Goal: Information Seeking & Learning: Learn about a topic

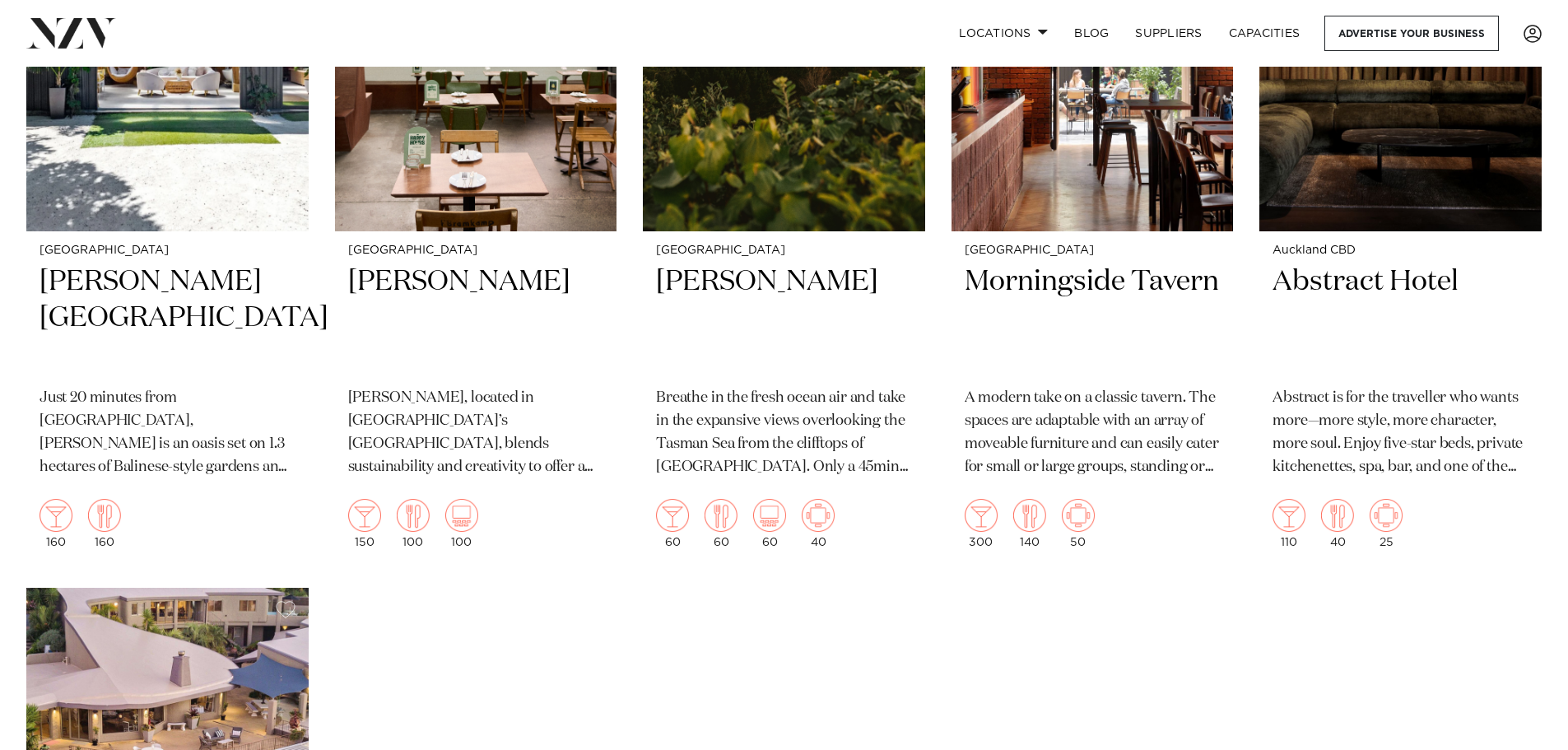
scroll to position [17542, 0]
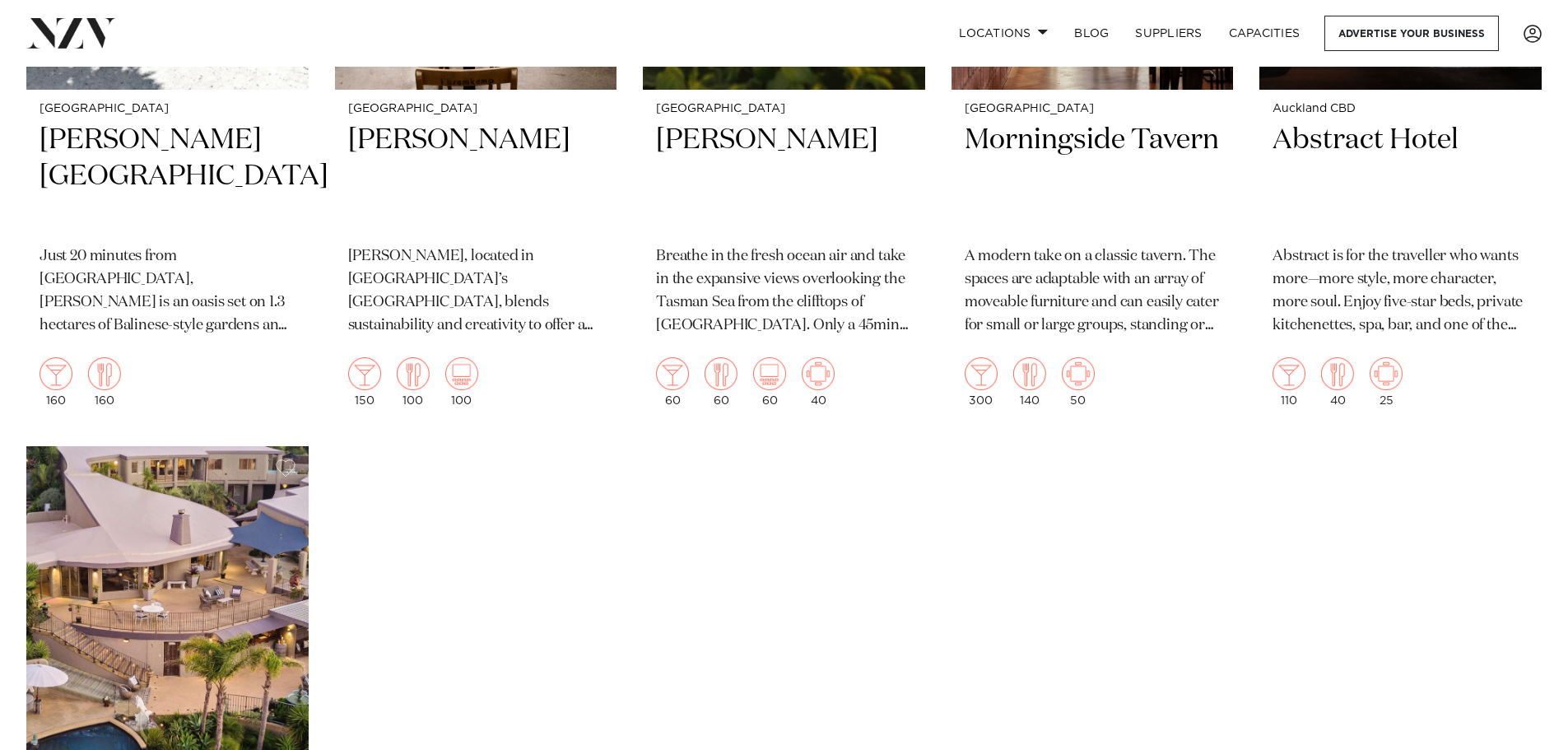
scroll to position [17789, 0]
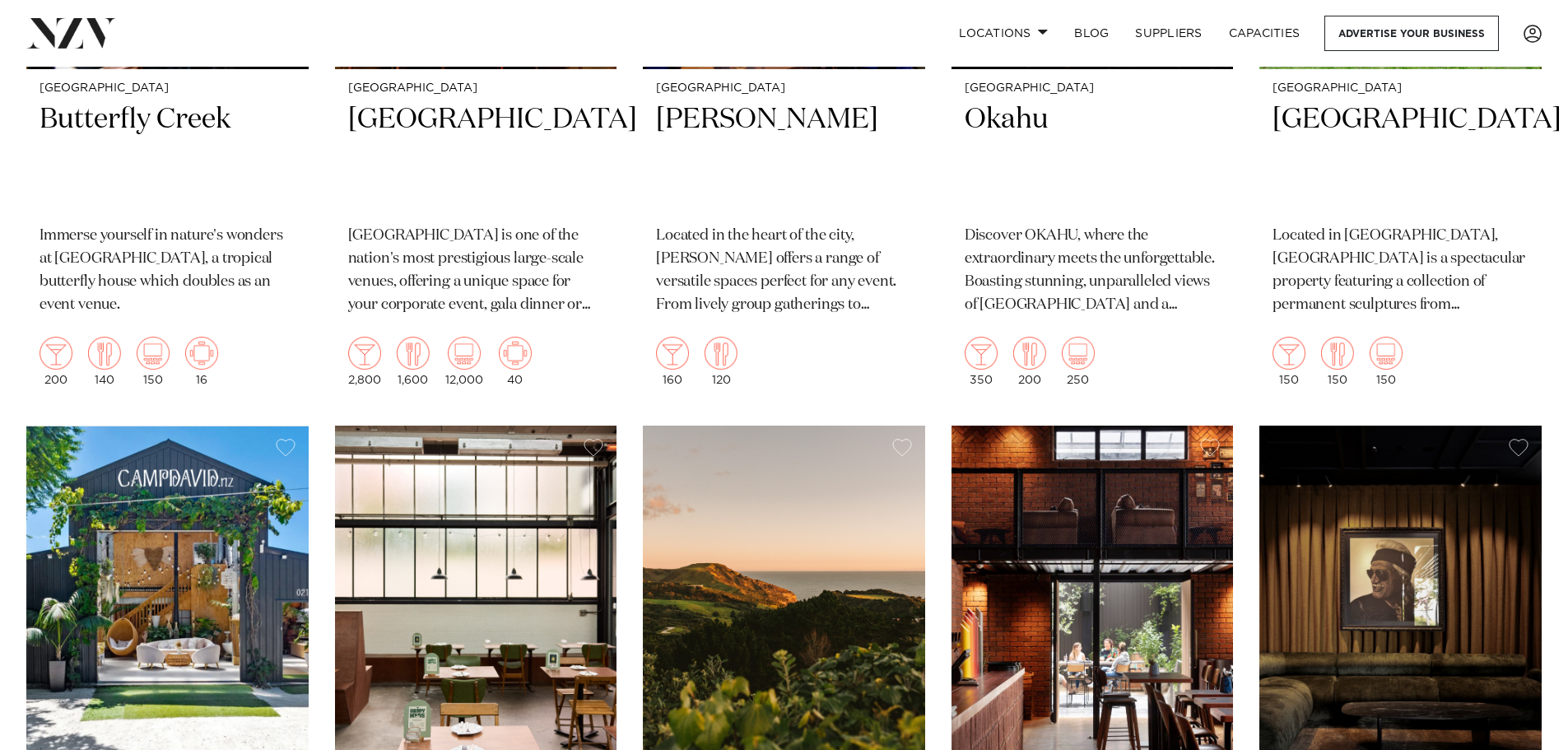
scroll to position [17707, 0]
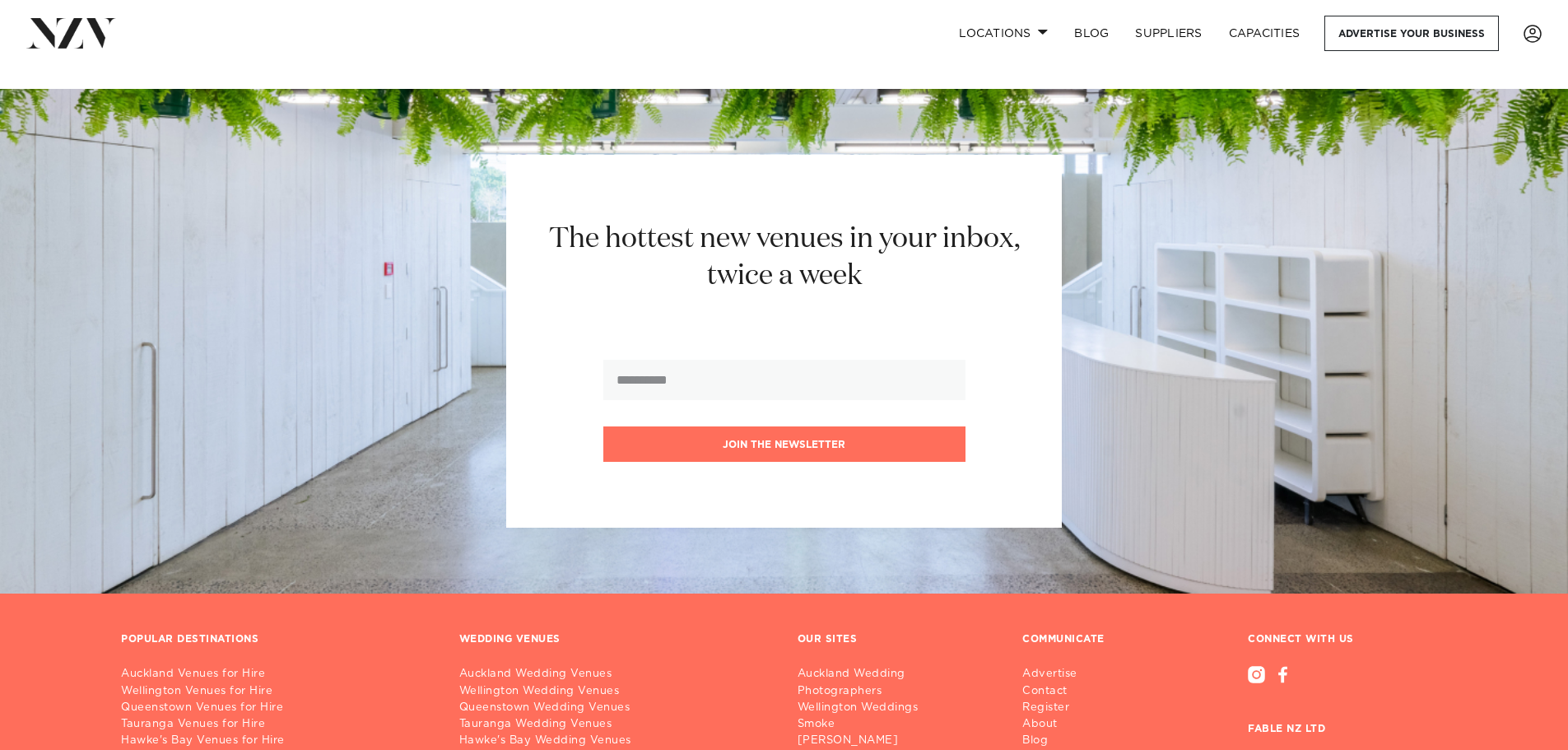
scroll to position [18865, 0]
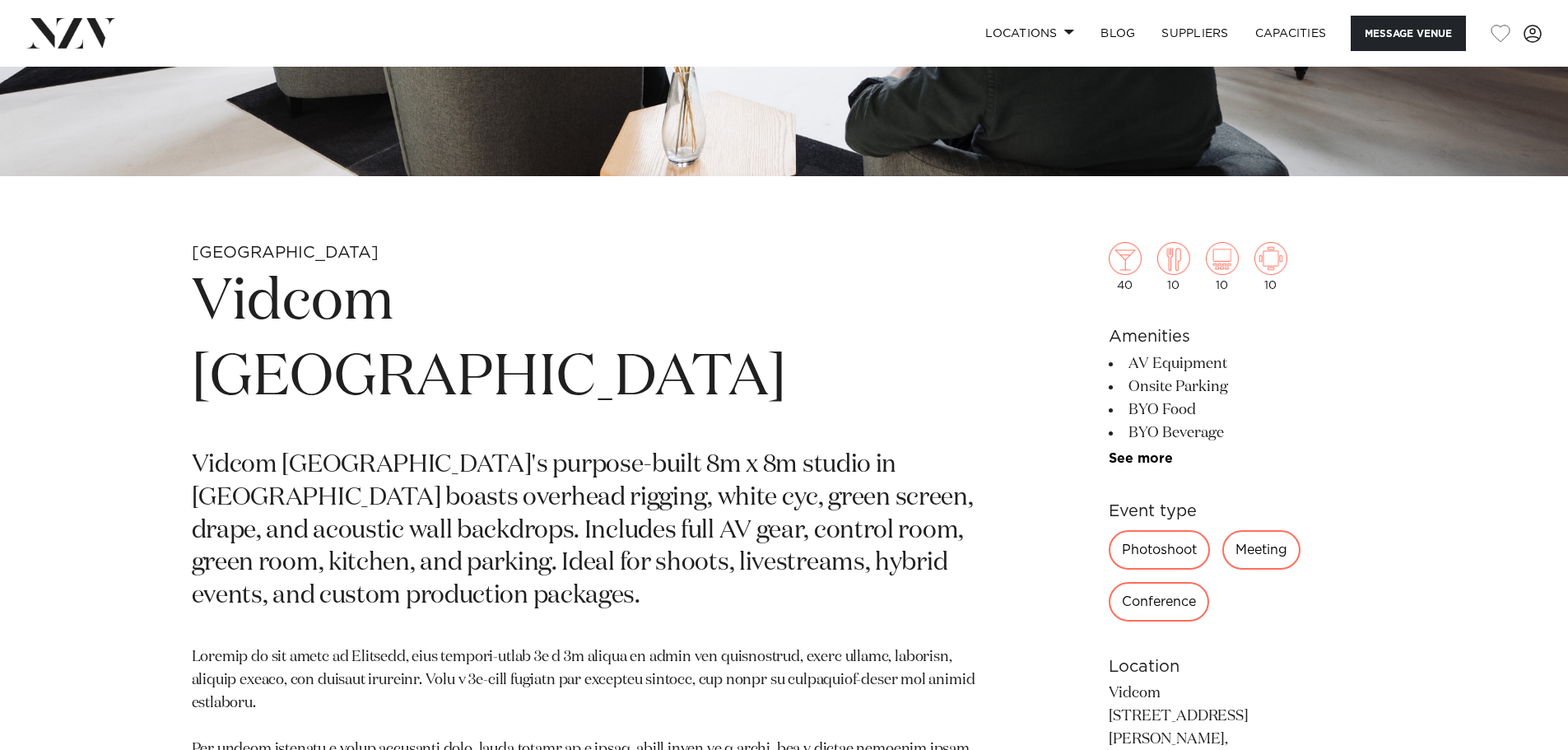
scroll to position [659, 0]
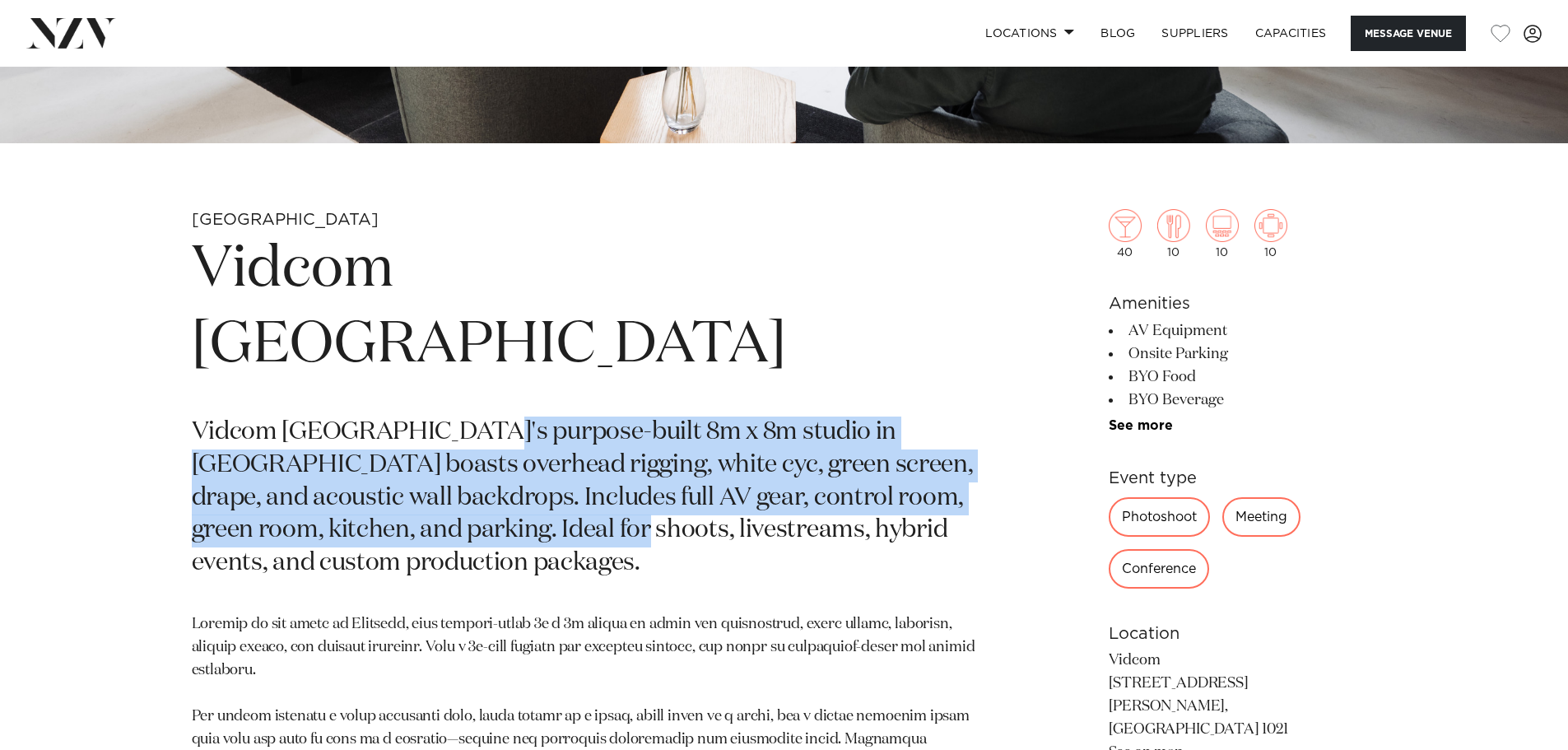
drag, startPoint x: 466, startPoint y: 415, endPoint x: 459, endPoint y: 465, distance: 50.5
click at [465, 457] on p "Vidcom [GEOGRAPHIC_DATA]'s purpose-built 8m x 8m studio in [GEOGRAPHIC_DATA] bo…" at bounding box center [592, 499] width 800 height 164
click at [457, 466] on p "Vidcom [GEOGRAPHIC_DATA]'s purpose-built 8m x 8m studio in [GEOGRAPHIC_DATA] bo…" at bounding box center [592, 499] width 800 height 164
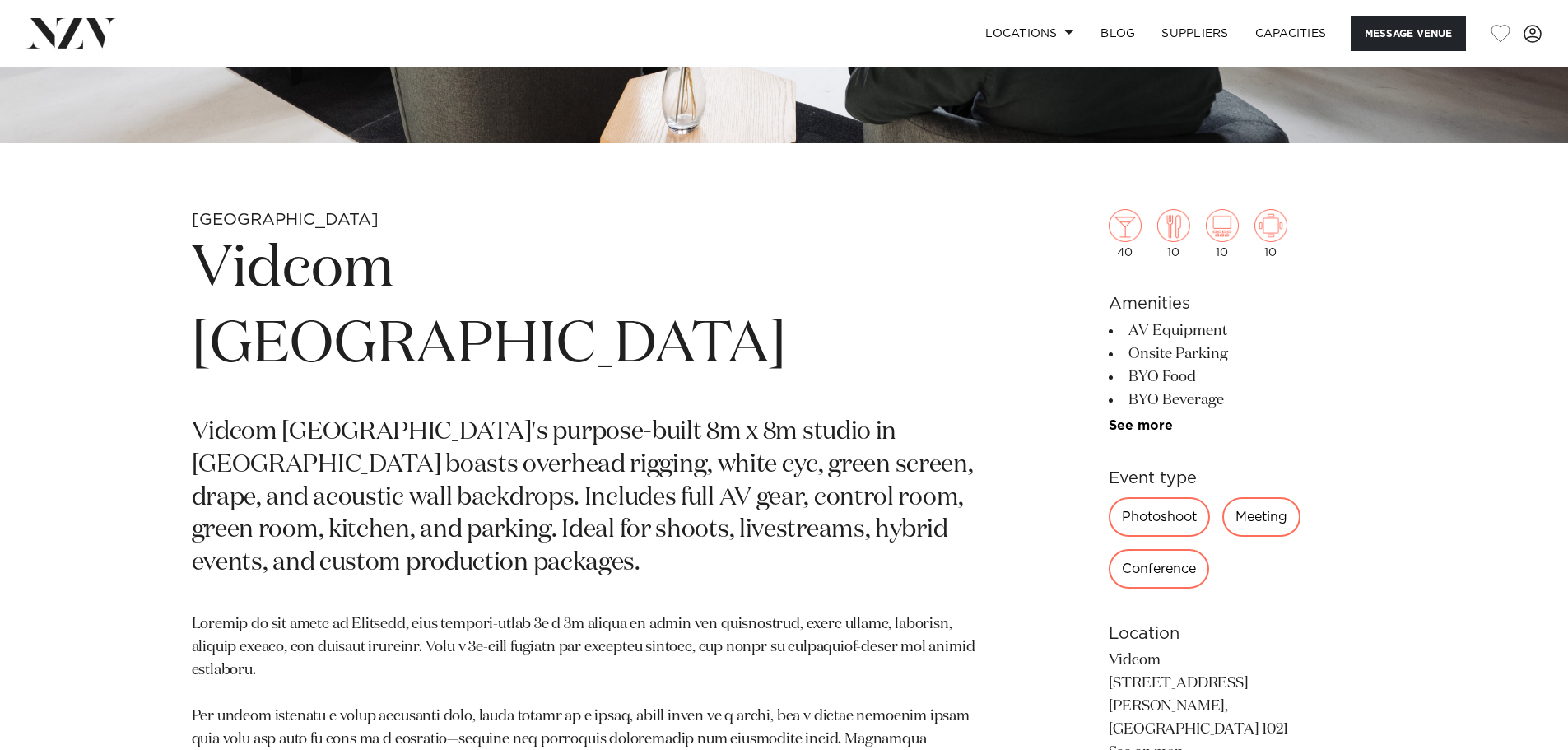
click at [238, 522] on section "Auckland Vidcom [GEOGRAPHIC_DATA] Vidcom [GEOGRAPHIC_DATA]'s purpose-built 8m x…" at bounding box center [592, 708] width 800 height 998
drag, startPoint x: 152, startPoint y: 518, endPoint x: 169, endPoint y: 552, distance: 38.0
click at [159, 535] on div "Auckland Vidcom [GEOGRAPHIC_DATA] Vidcom [GEOGRAPHIC_DATA]'s purpose-built 8m x…" at bounding box center [784, 708] width 1401 height 998
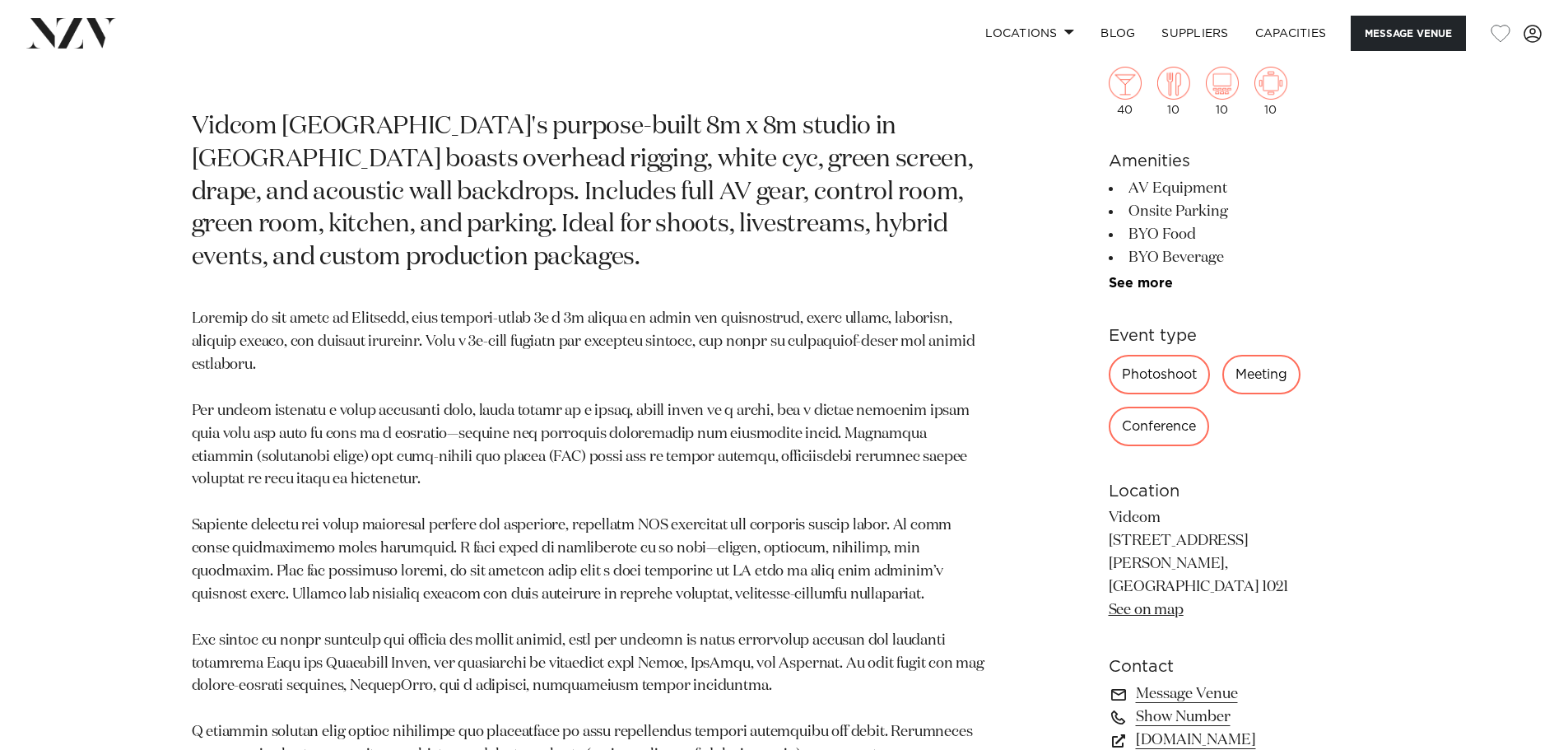
scroll to position [1071, 0]
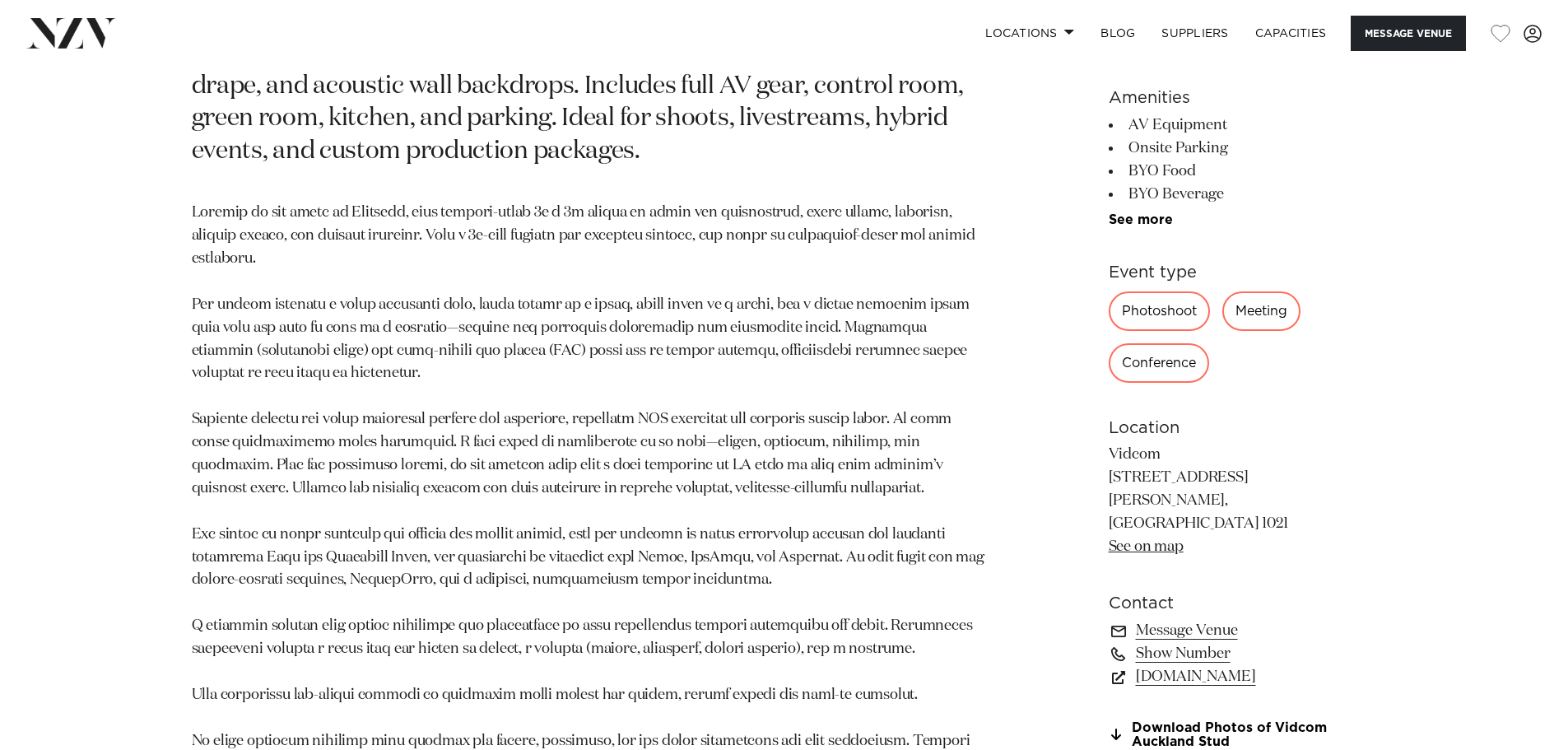
click at [263, 336] on p at bounding box center [592, 488] width 800 height 574
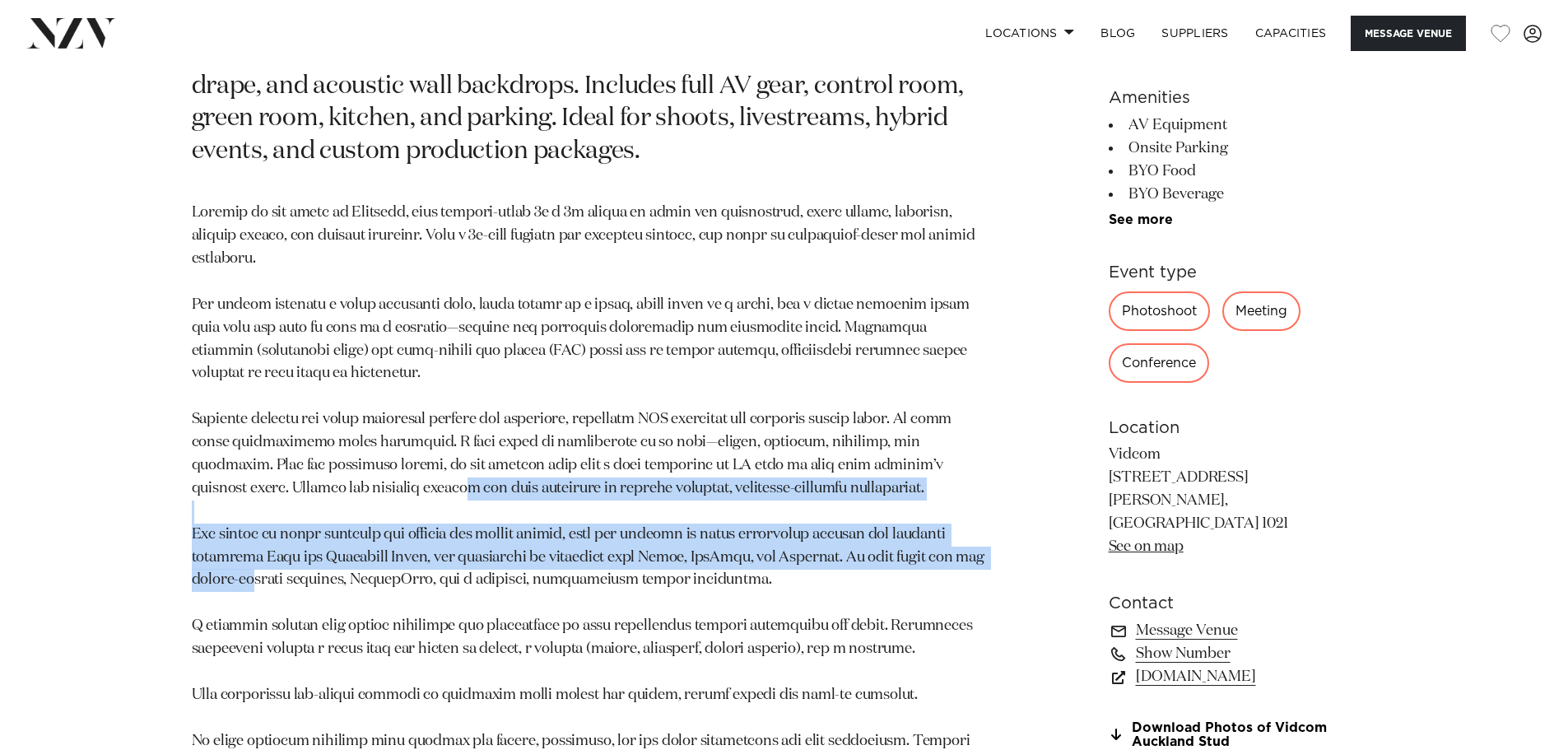
drag, startPoint x: 296, startPoint y: 419, endPoint x: 293, endPoint y: 498, distance: 79.1
click at [293, 498] on p at bounding box center [592, 488] width 800 height 574
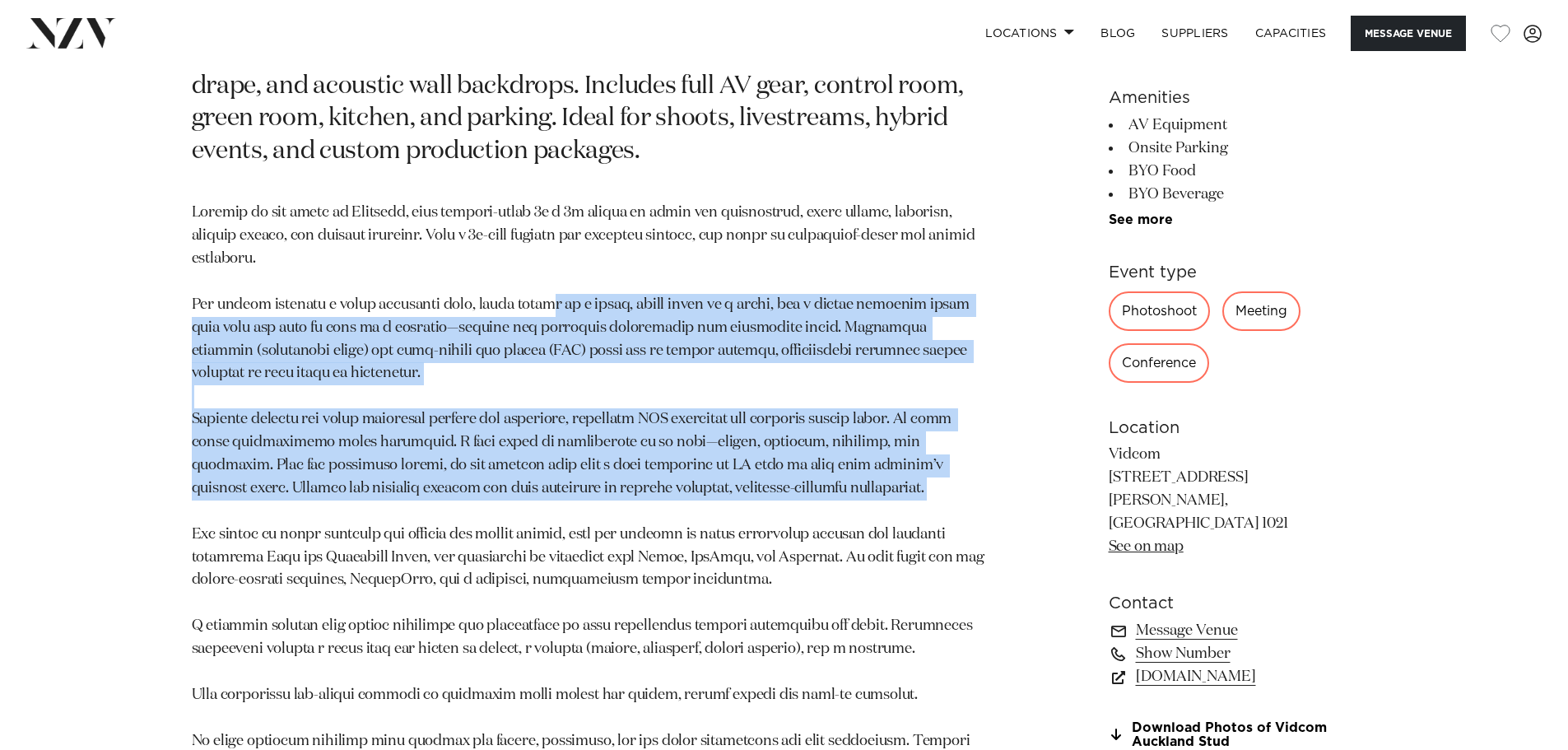
drag, startPoint x: 538, startPoint y: 333, endPoint x: 299, endPoint y: 467, distance: 274.0
click at [440, 435] on p at bounding box center [592, 488] width 800 height 574
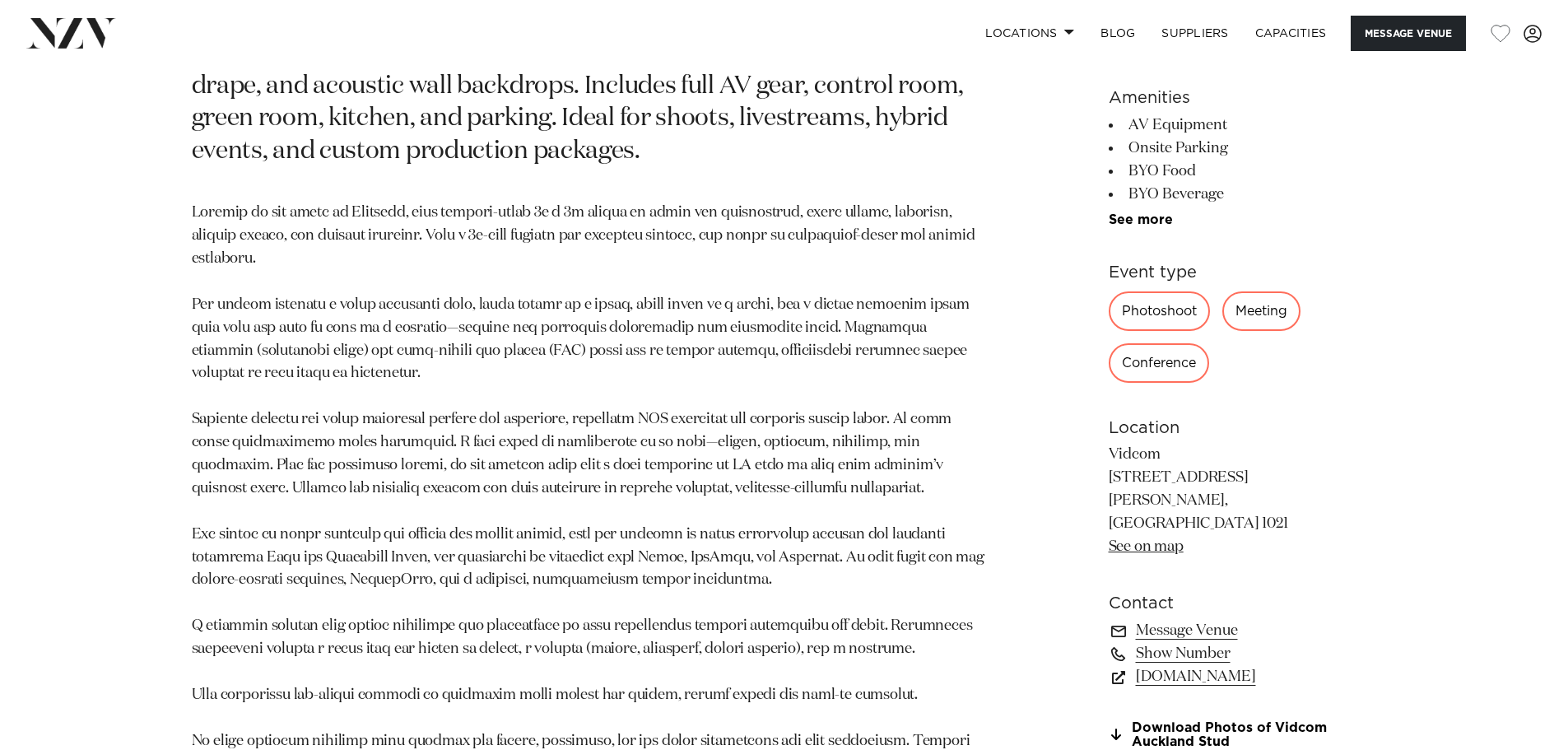
click at [287, 469] on p at bounding box center [592, 488] width 800 height 574
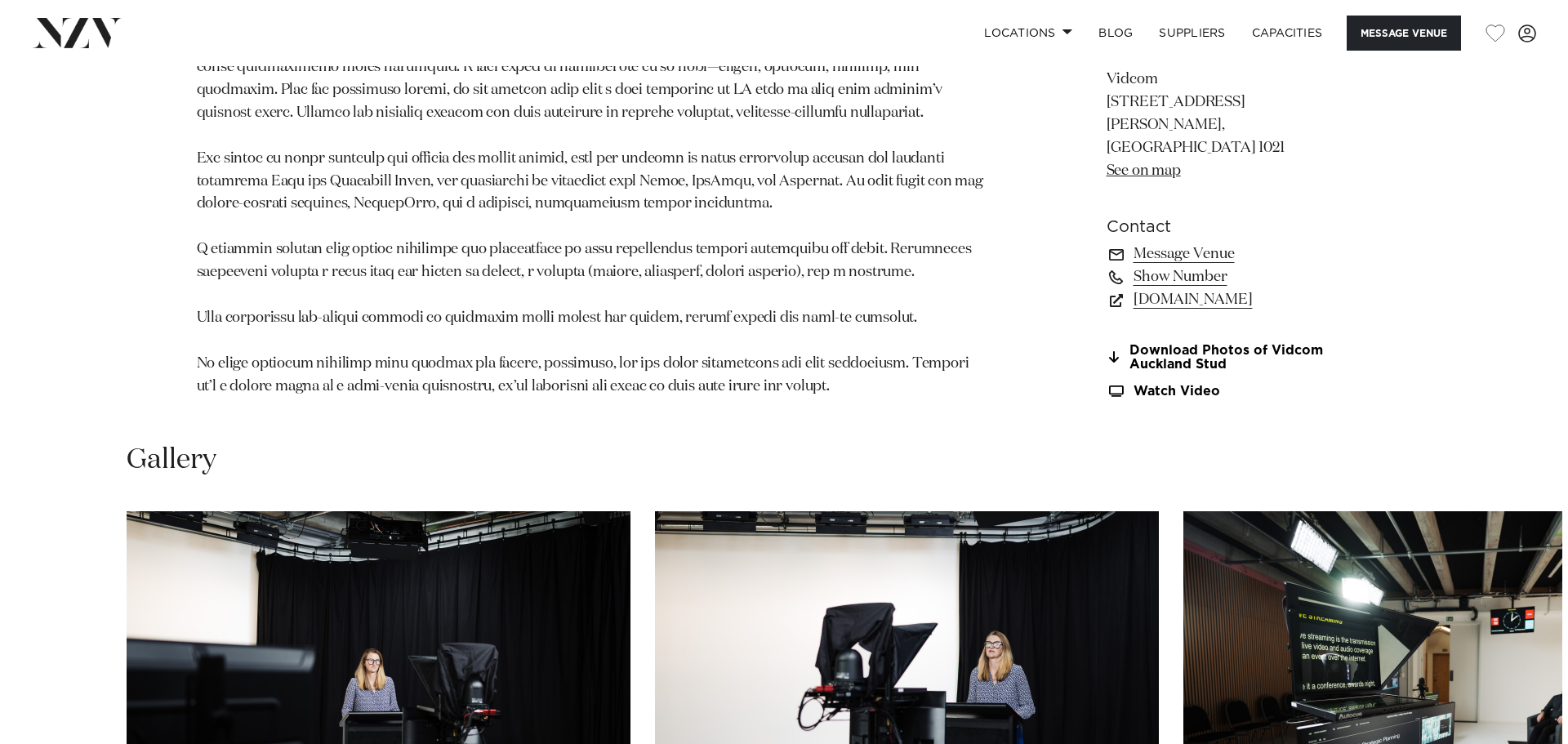
scroll to position [1471, 0]
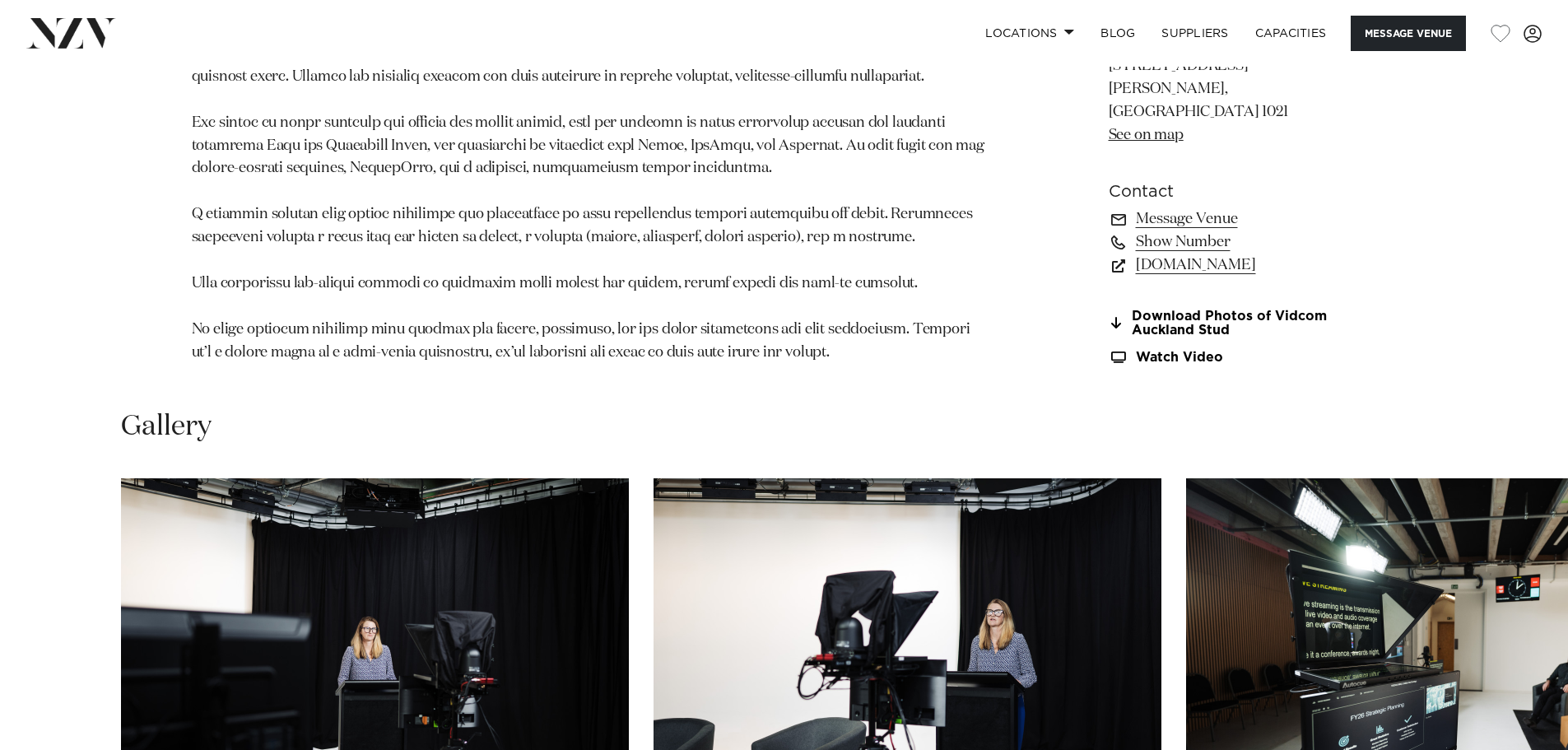
click at [254, 478] on img "1 / 19" at bounding box center [374, 665] width 508 height 373
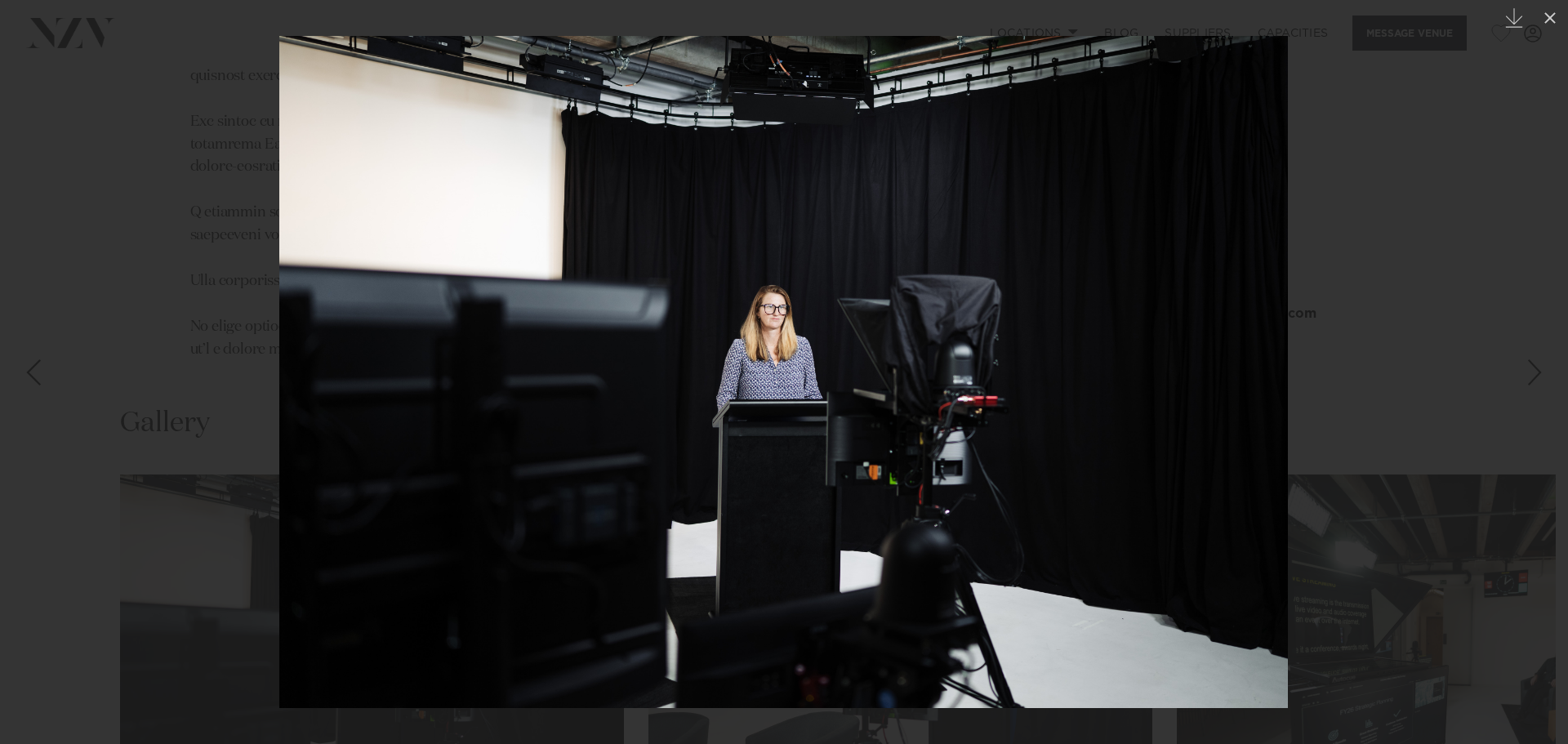
click at [1555, 19] on icon at bounding box center [1550, 18] width 20 height 20
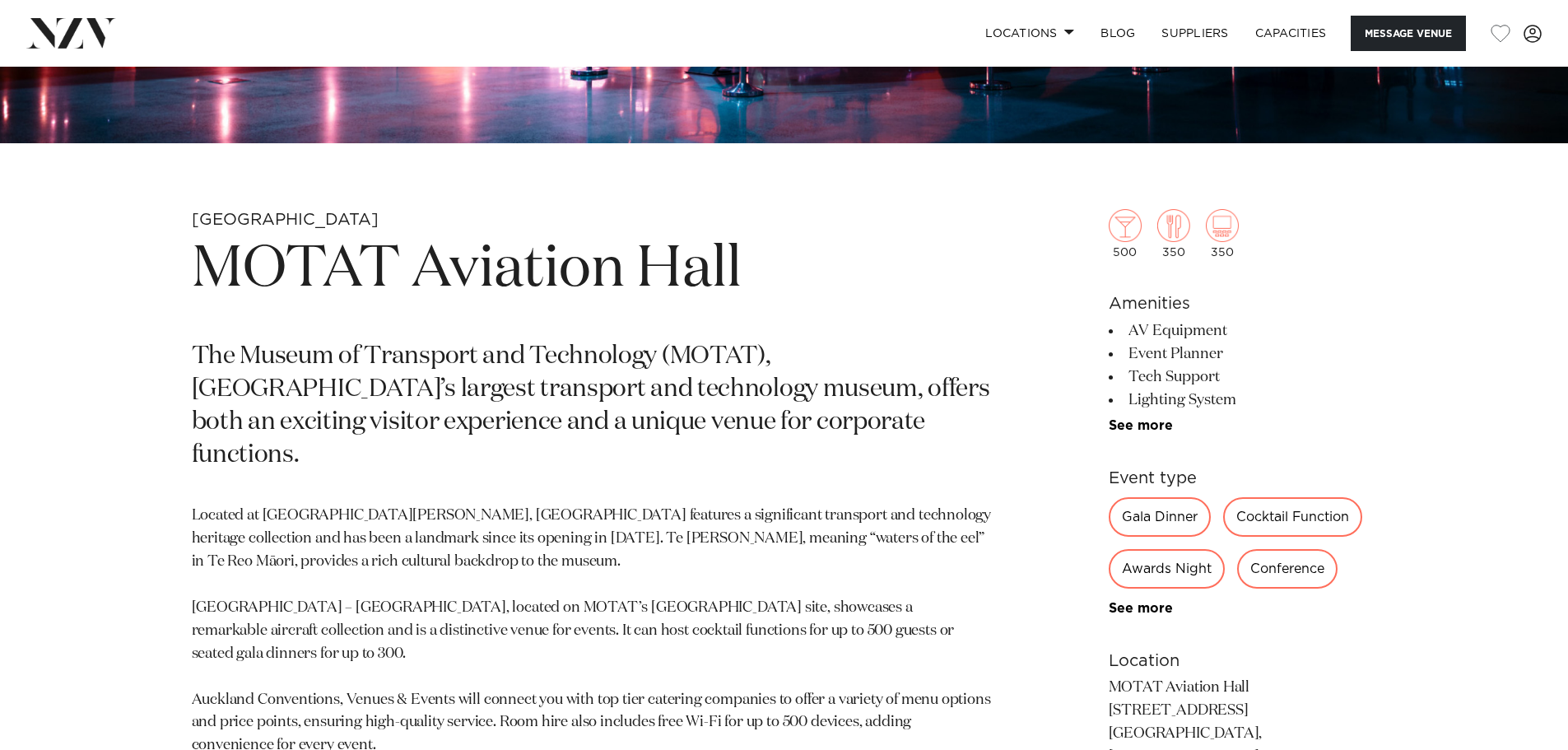
drag, startPoint x: 478, startPoint y: 365, endPoint x: 480, endPoint y: 385, distance: 20.1
click at [478, 365] on p "The Museum of Transport and Technology (MOTAT), New Zealand’s largest transport…" at bounding box center [592, 406] width 800 height 132
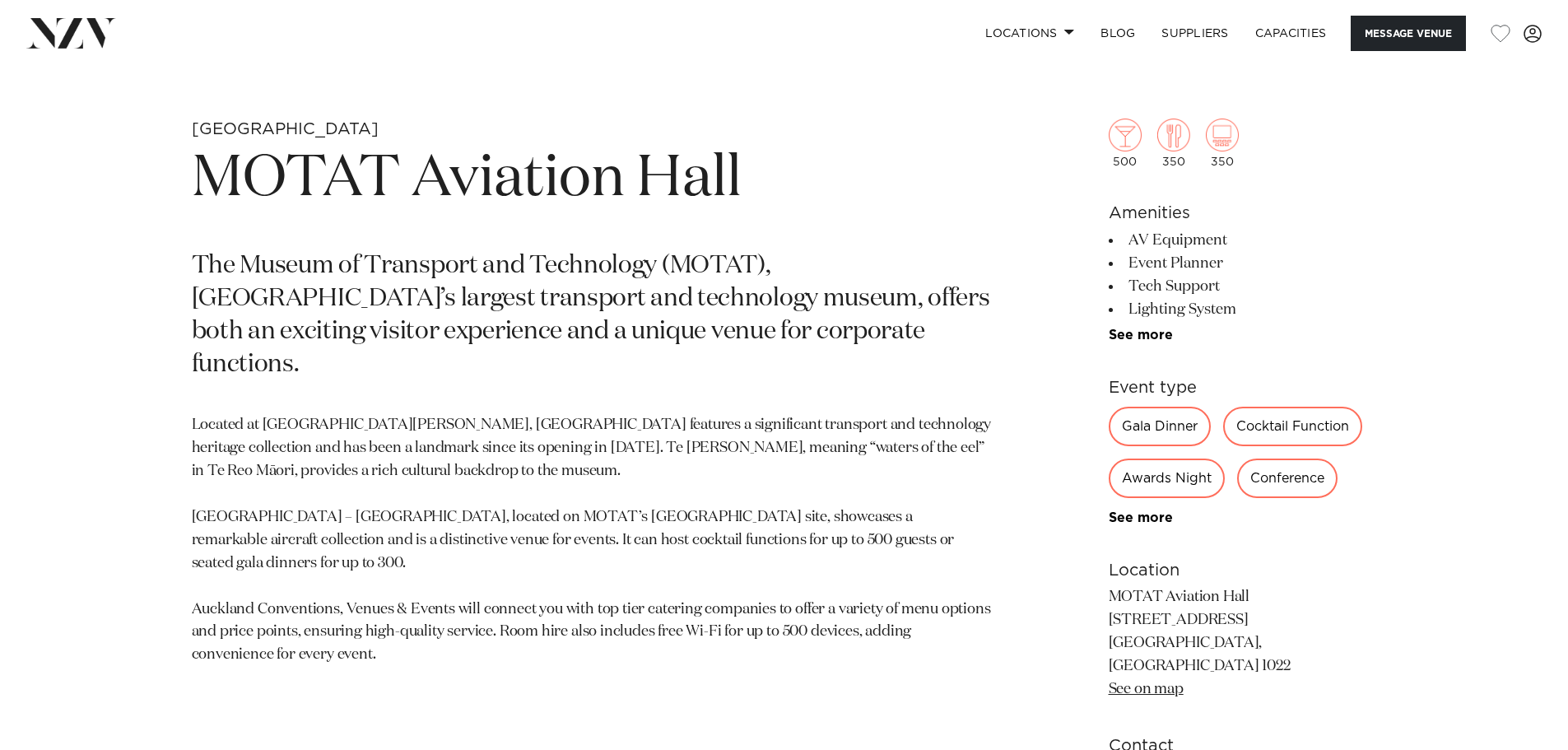
scroll to position [906, 0]
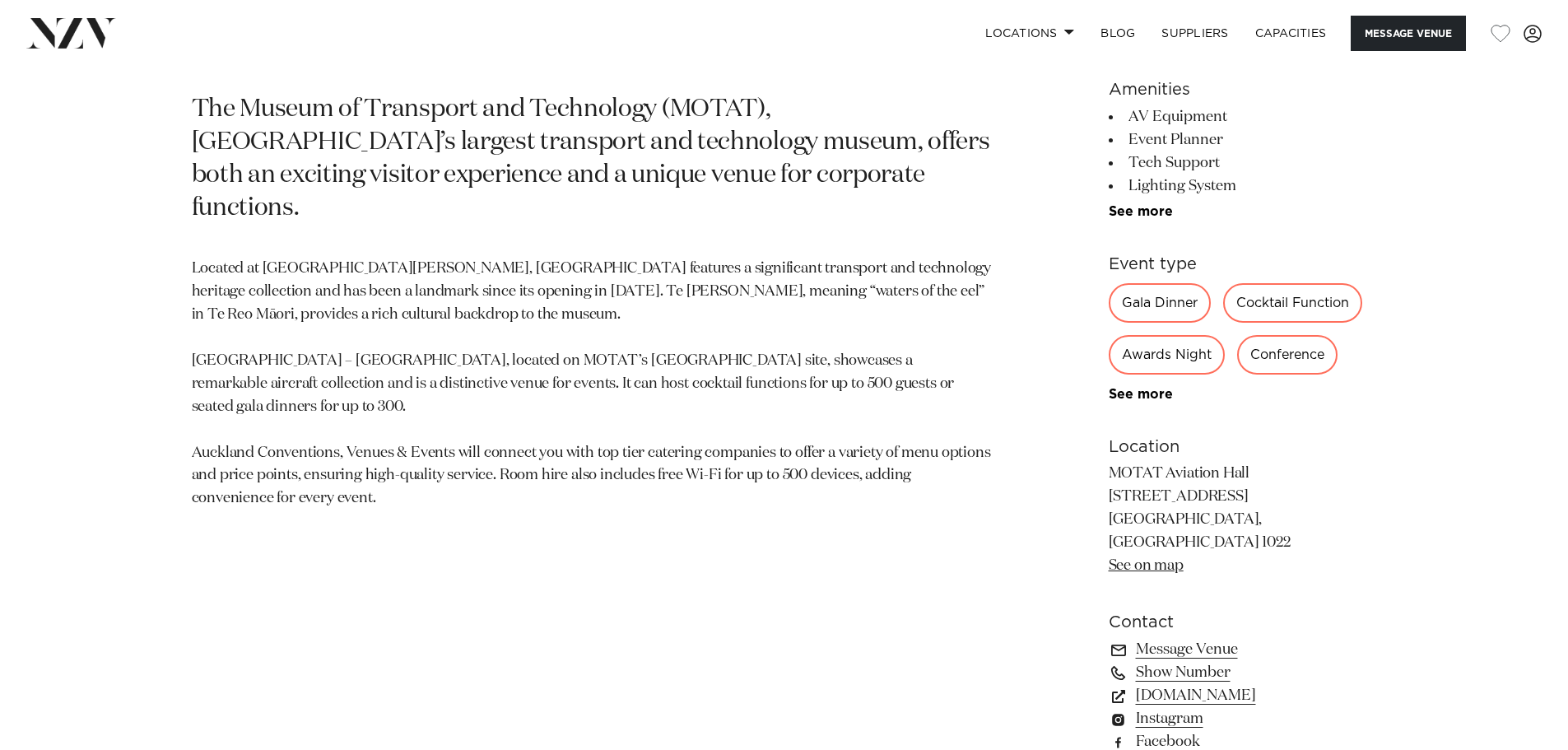
click at [463, 378] on p "Located at Te Wai Ōrea Western Springs, MOTAT features a significant transport …" at bounding box center [592, 384] width 800 height 253
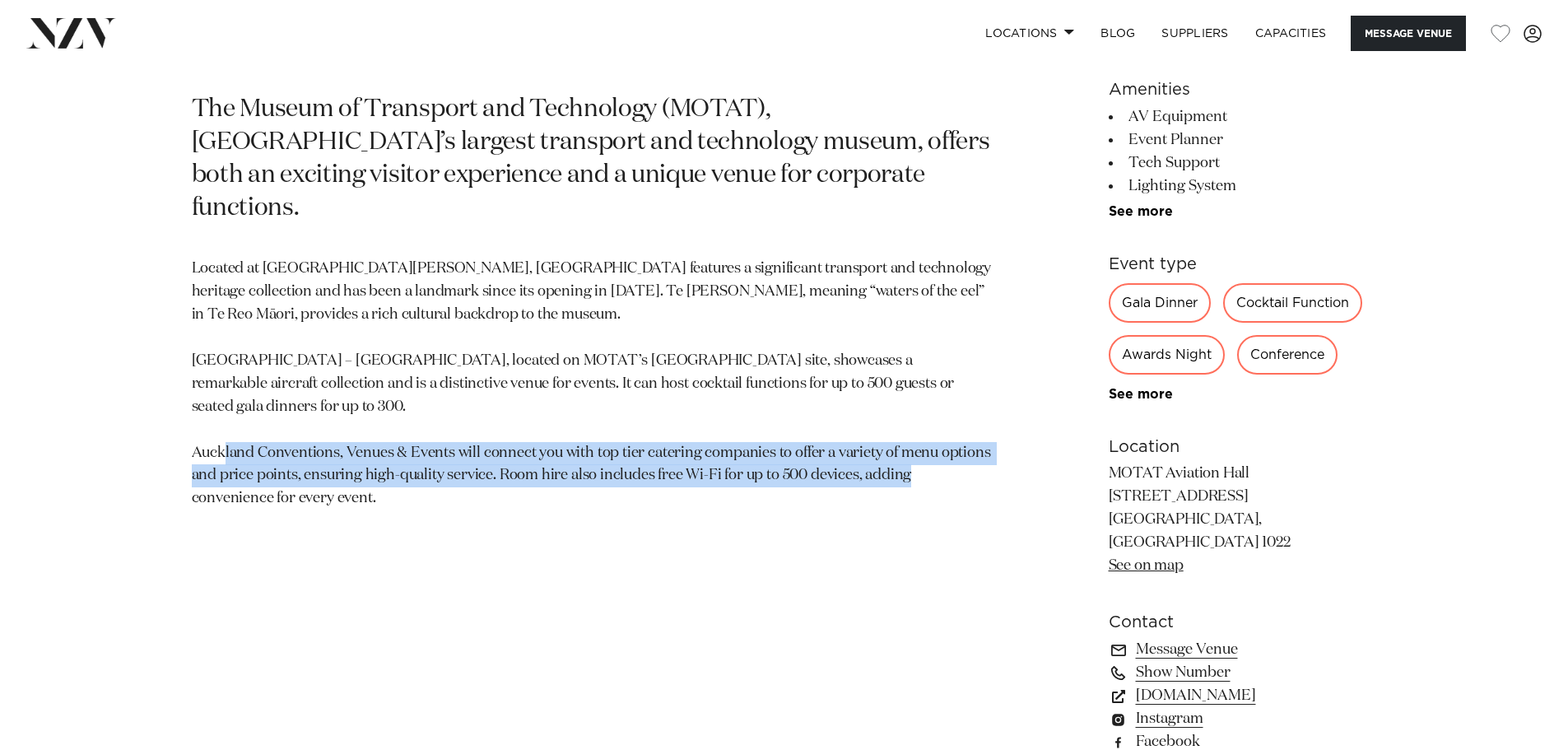
drag, startPoint x: 427, startPoint y: 408, endPoint x: 445, endPoint y: 446, distance: 42.0
click at [445, 438] on p "Located at Te Wai Ōrea Western Springs, MOTAT features a significant transport …" at bounding box center [592, 384] width 800 height 253
click at [443, 453] on p "Located at Te Wai Ōrea Western Springs, MOTAT features a significant transport …" at bounding box center [592, 384] width 800 height 253
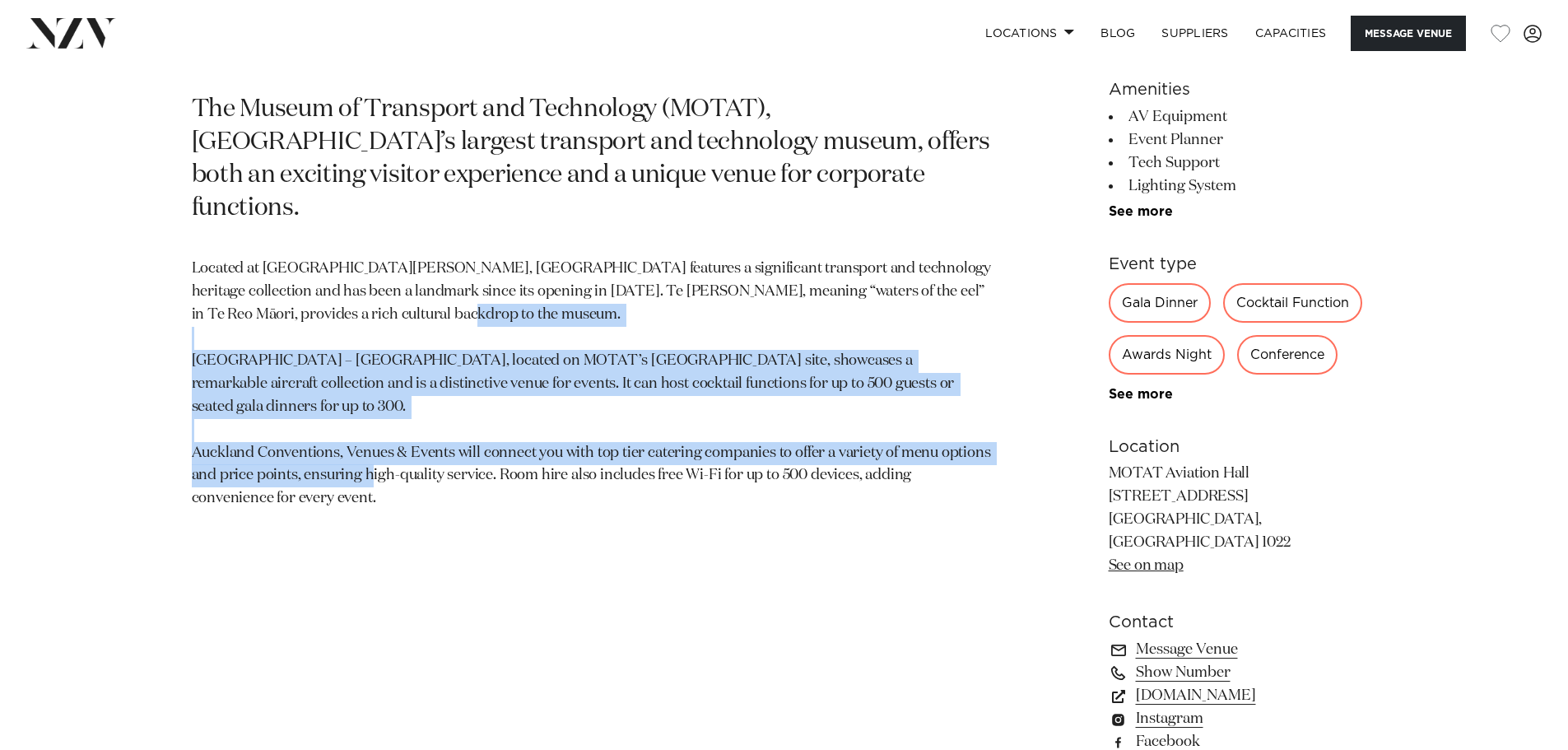
drag, startPoint x: 470, startPoint y: 307, endPoint x: 573, endPoint y: 436, distance: 165.1
click at [558, 415] on p "Located at Te Wai Ōrea Western Springs, MOTAT features a significant transport …" at bounding box center [592, 384] width 800 height 253
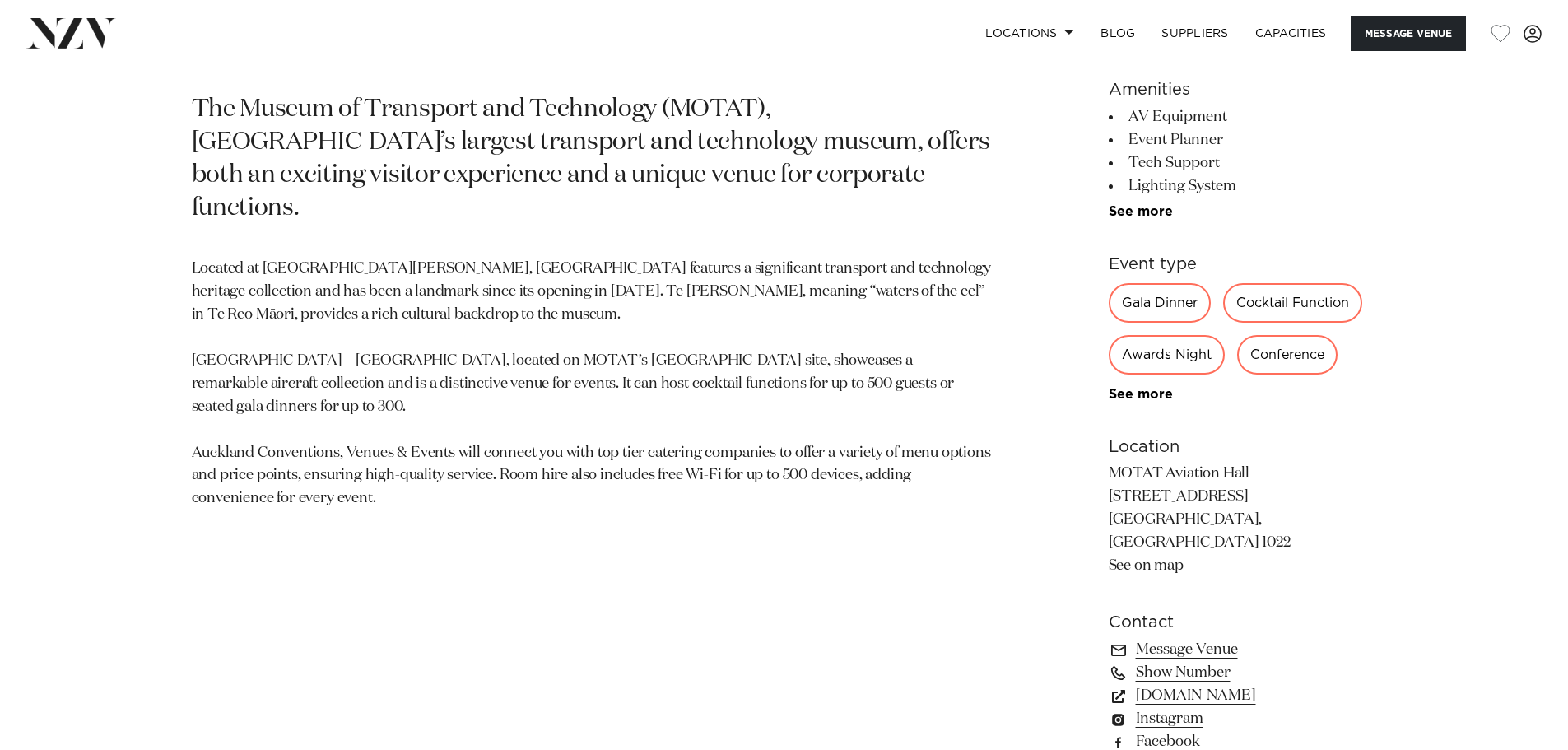
click at [572, 440] on p "Located at Te Wai Ōrea Western Springs, MOTAT features a significant transport …" at bounding box center [592, 384] width 800 height 253
click at [327, 331] on p "Located at Te Wai Ōrea Western Springs, MOTAT features a significant transport …" at bounding box center [592, 384] width 800 height 253
click at [461, 327] on p "Located at Te Wai Ōrea Western Springs, MOTAT features a significant transport …" at bounding box center [592, 384] width 800 height 253
click at [547, 327] on p "Located at Te Wai Ōrea Western Springs, MOTAT features a significant transport …" at bounding box center [592, 384] width 800 height 253
click at [519, 327] on p "Located at Te Wai Ōrea Western Springs, MOTAT features a significant transport …" at bounding box center [592, 384] width 800 height 253
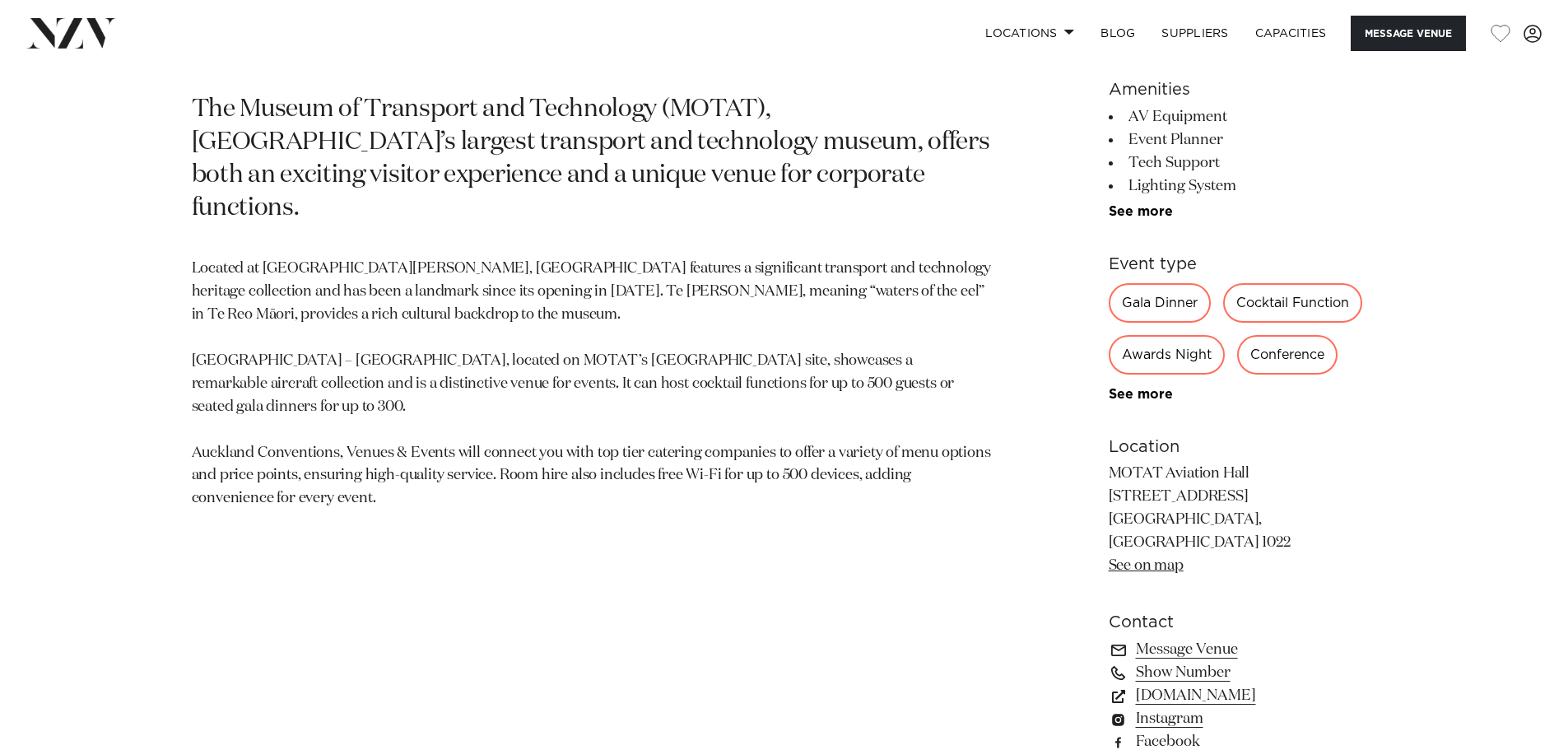
click at [533, 414] on p "Located at Te Wai Ōrea Western Springs, MOTAT features a significant transport …" at bounding box center [592, 384] width 800 height 253
click at [495, 411] on p "Located at Te Wai Ōrea Western Springs, MOTAT features a significant transport …" at bounding box center [592, 384] width 800 height 253
click at [745, 409] on p "Located at Te Wai Ōrea Western Springs, MOTAT features a significant transport …" at bounding box center [592, 384] width 800 height 253
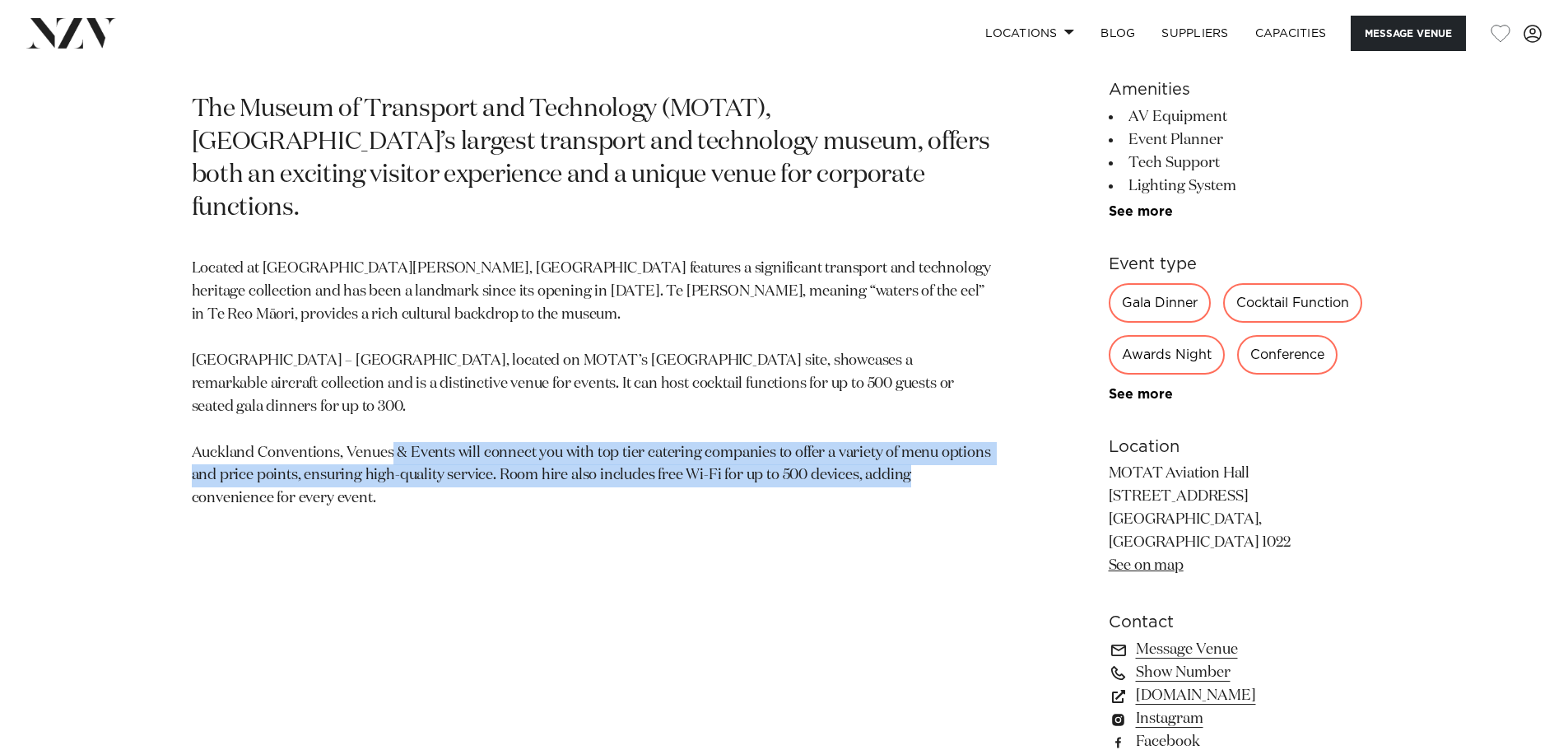
drag, startPoint x: 641, startPoint y: 415, endPoint x: 808, endPoint y: 527, distance: 201.1
click at [815, 526] on section "Auckland MOTAT Aviation Hall The Museum of Transport and Technology (MOTAT), Ne…" at bounding box center [592, 430] width 800 height 937
click at [765, 506] on section "Auckland MOTAT Aviation Hall The Museum of Transport and Technology (MOTAT), Ne…" at bounding box center [592, 430] width 800 height 937
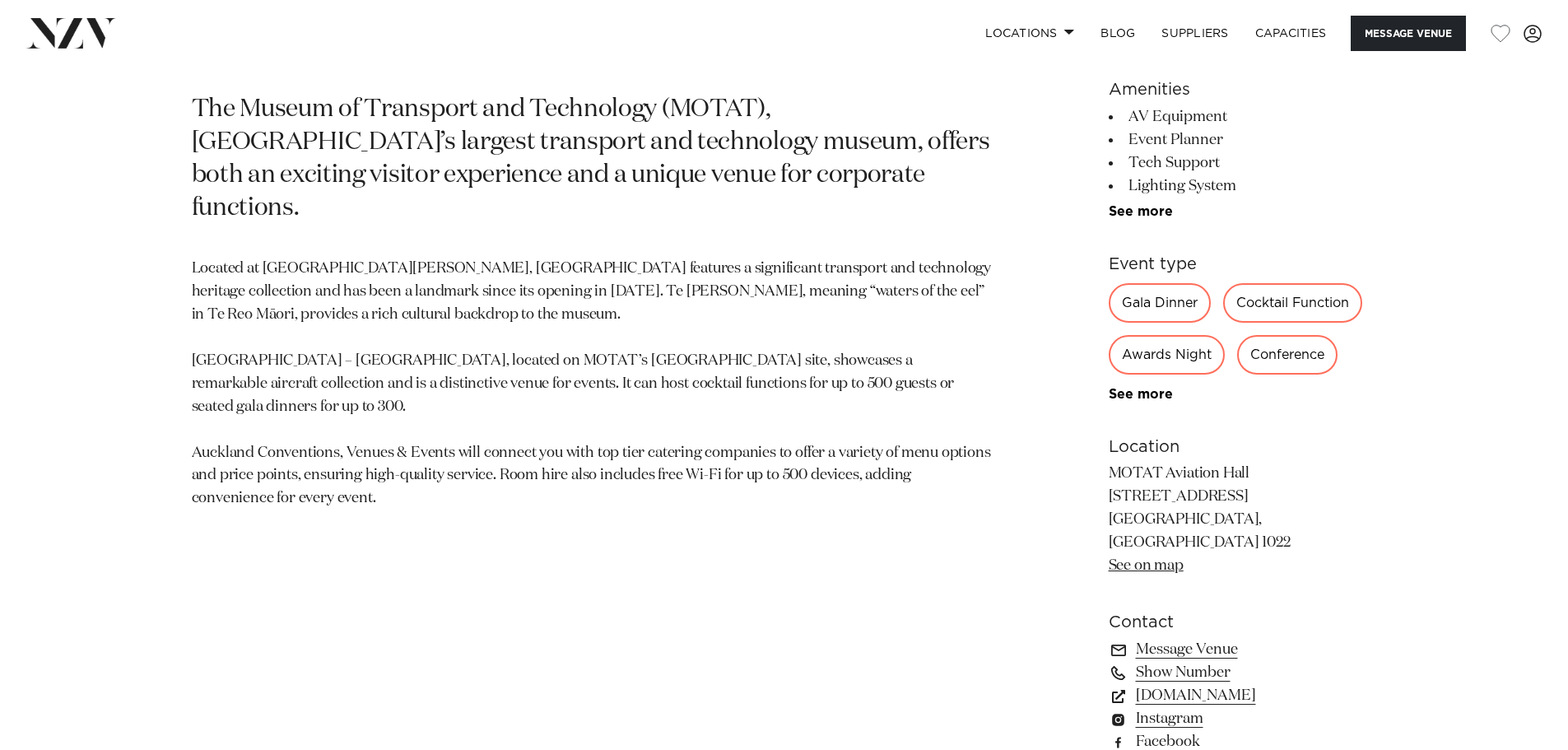
click at [695, 428] on p "Located at Te Wai Ōrea Western Springs, MOTAT features a significant transport …" at bounding box center [592, 384] width 800 height 253
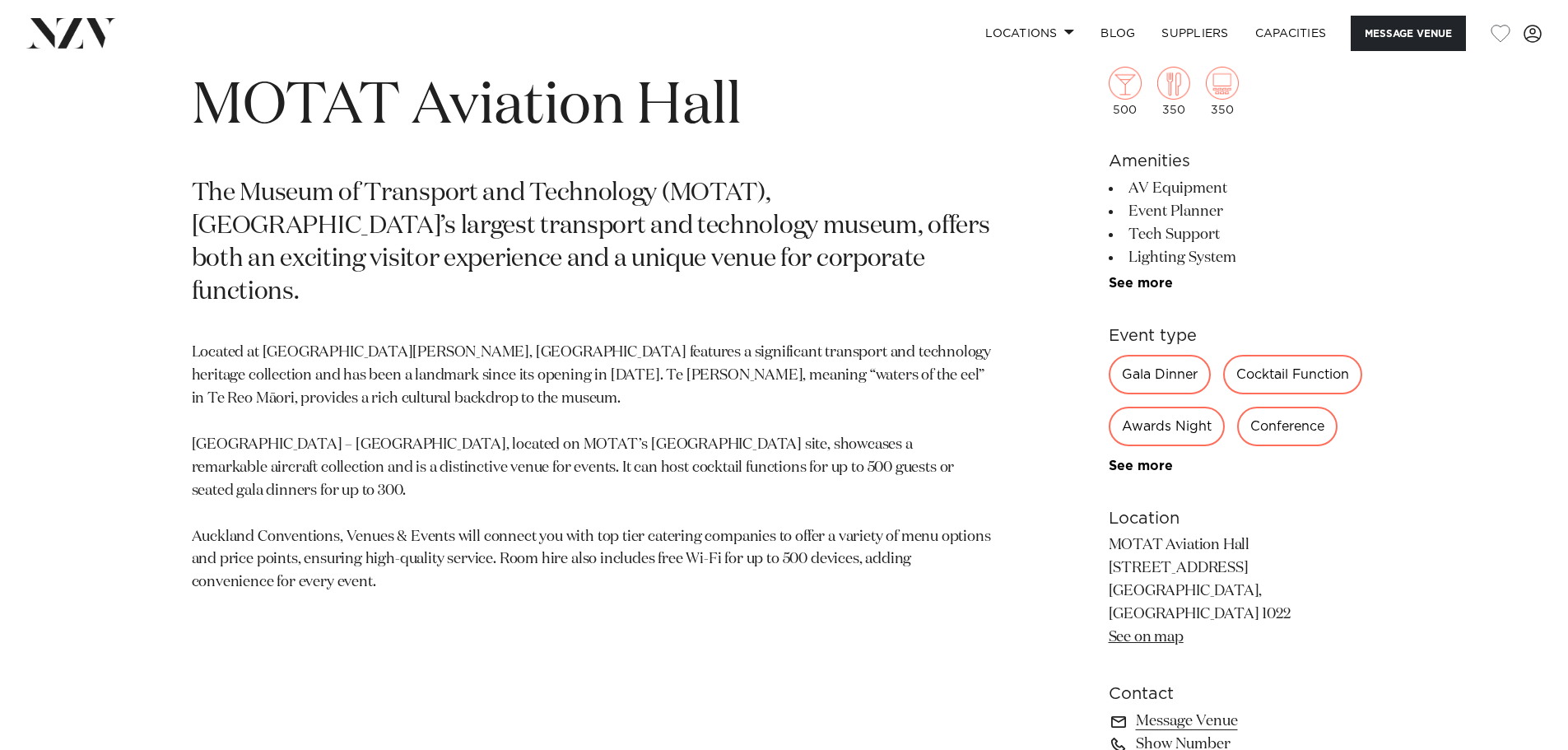
scroll to position [659, 0]
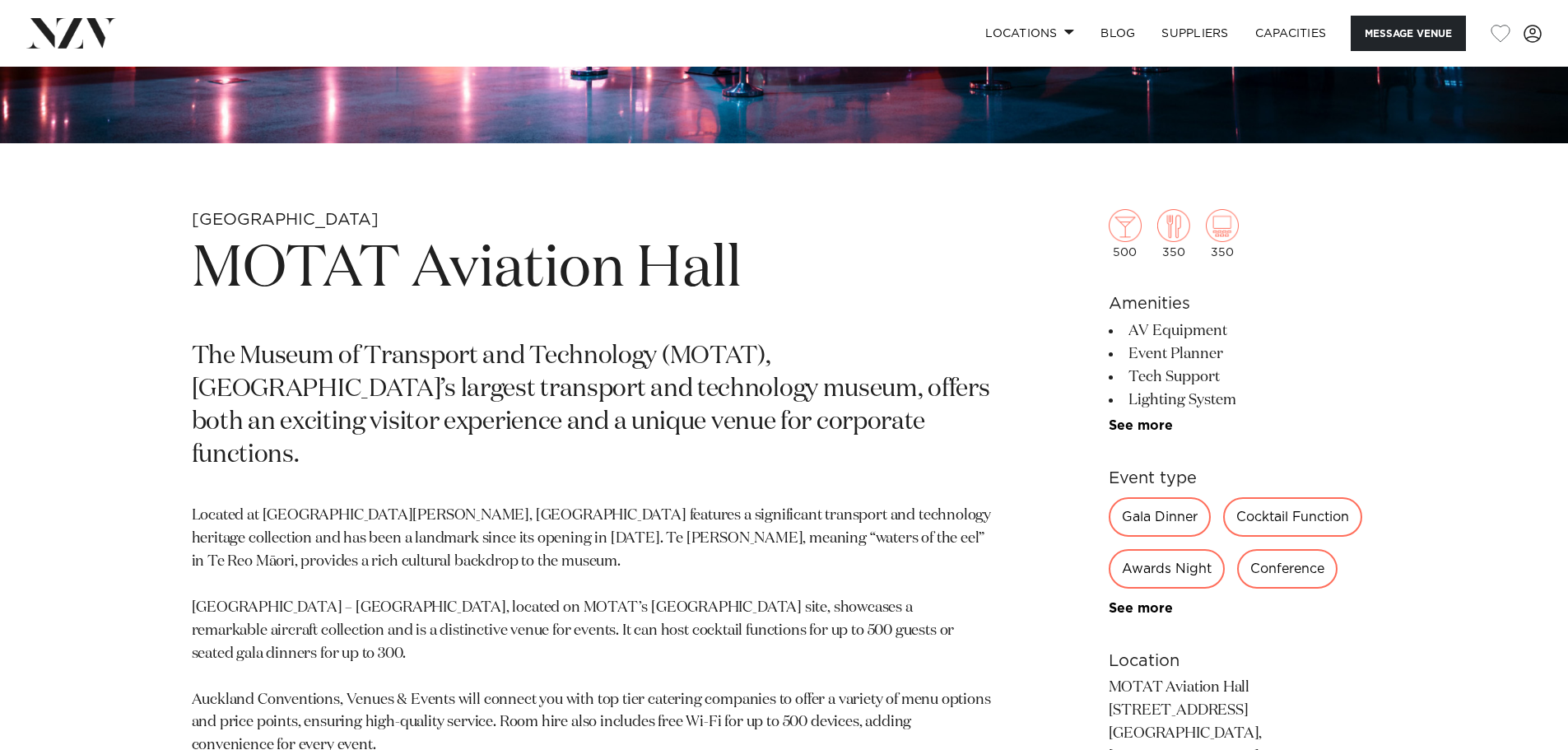
click at [447, 515] on p "Located at Te Wai Ōrea Western Springs, MOTAT features a significant transport …" at bounding box center [592, 631] width 800 height 253
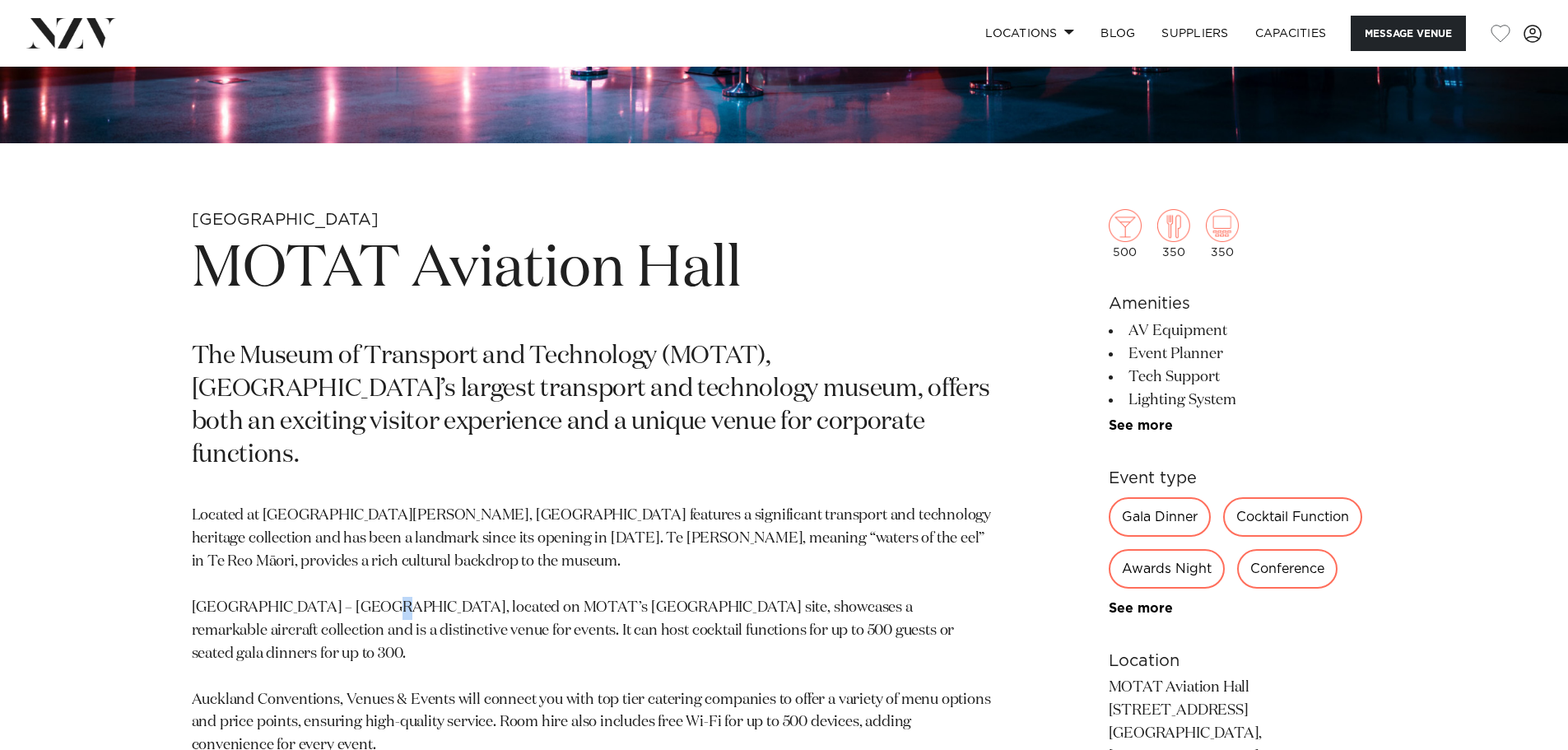
click at [504, 586] on p "Located at Te Wai Ōrea Western Springs, MOTAT features a significant transport …" at bounding box center [592, 631] width 800 height 253
